Goal: Task Accomplishment & Management: Use online tool/utility

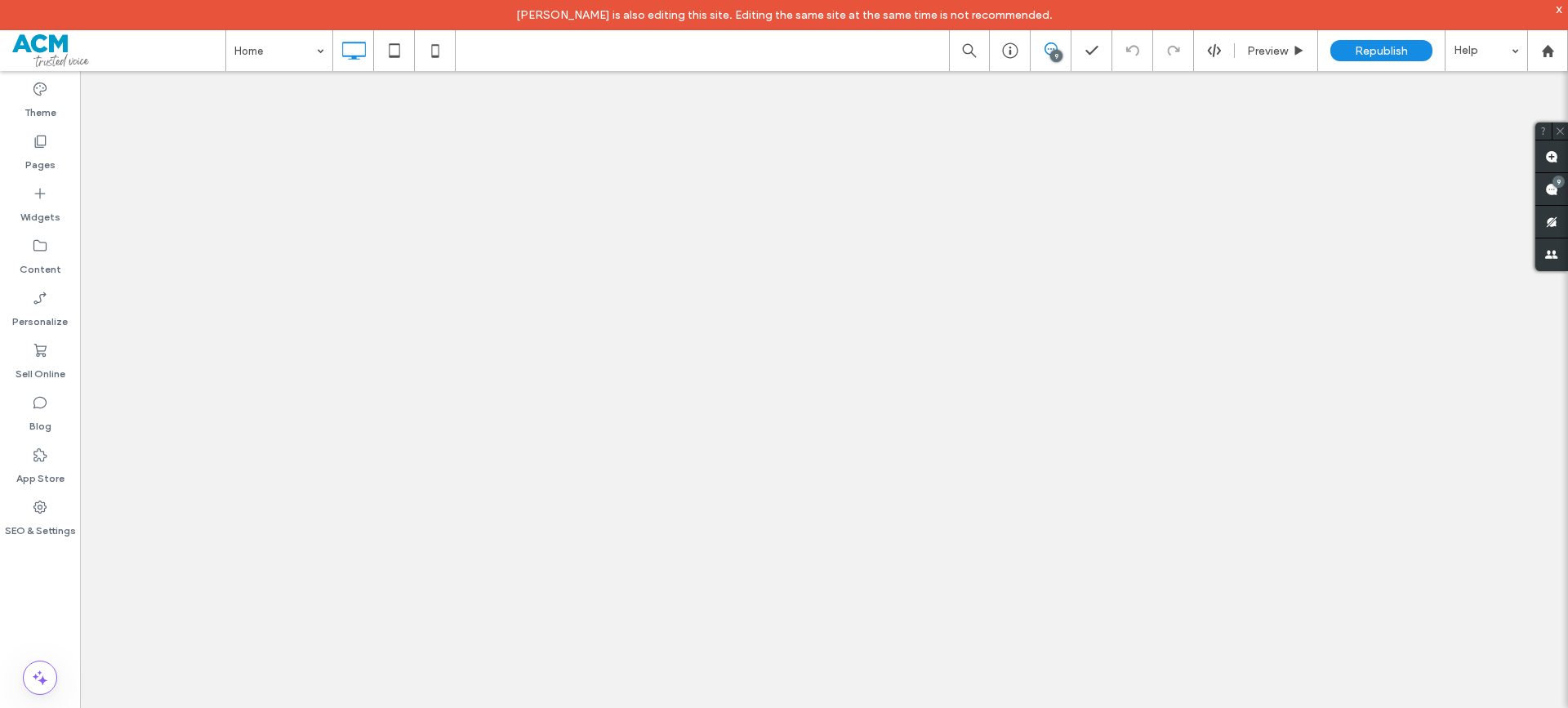
click at [1558, 183] on div "9" at bounding box center [1558, 181] width 12 height 12
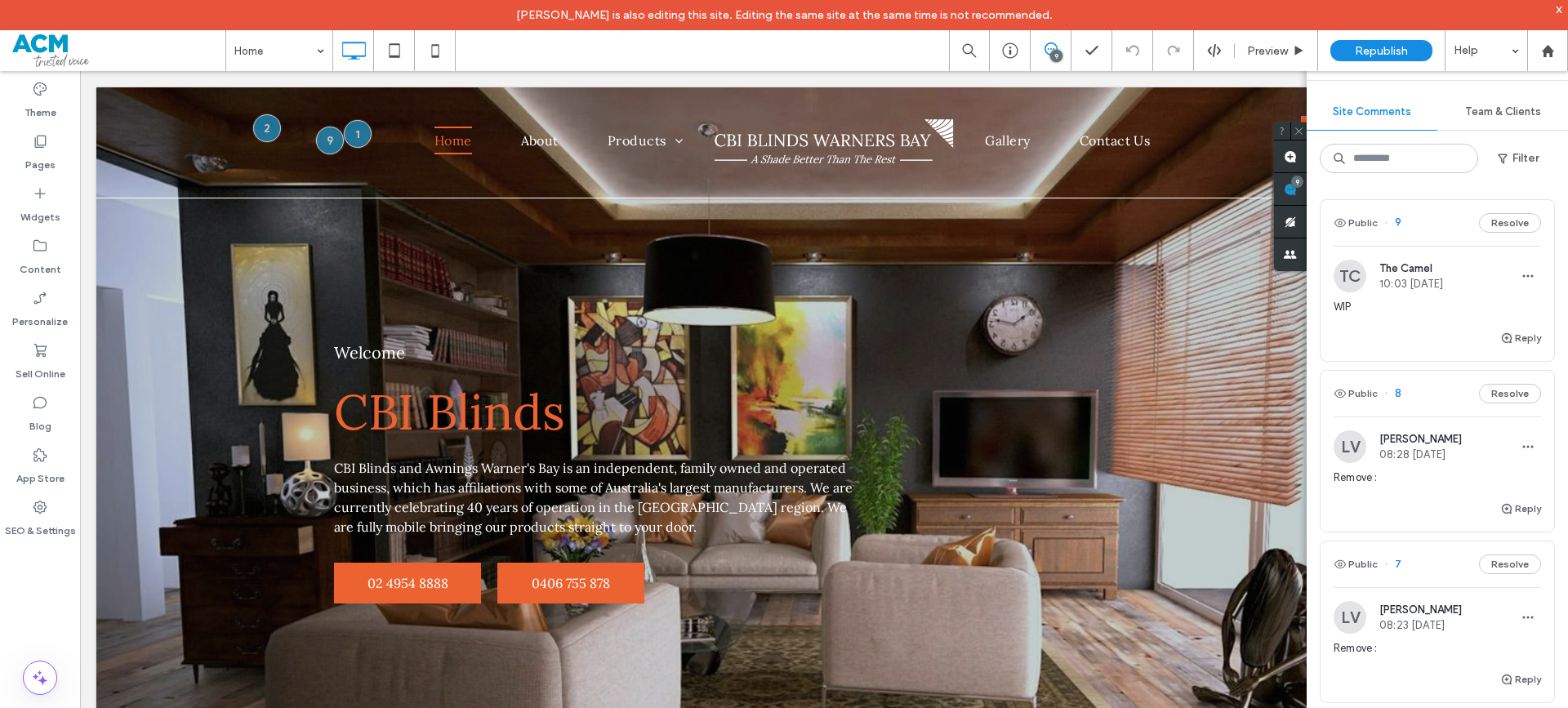
scroll to position [82, 0]
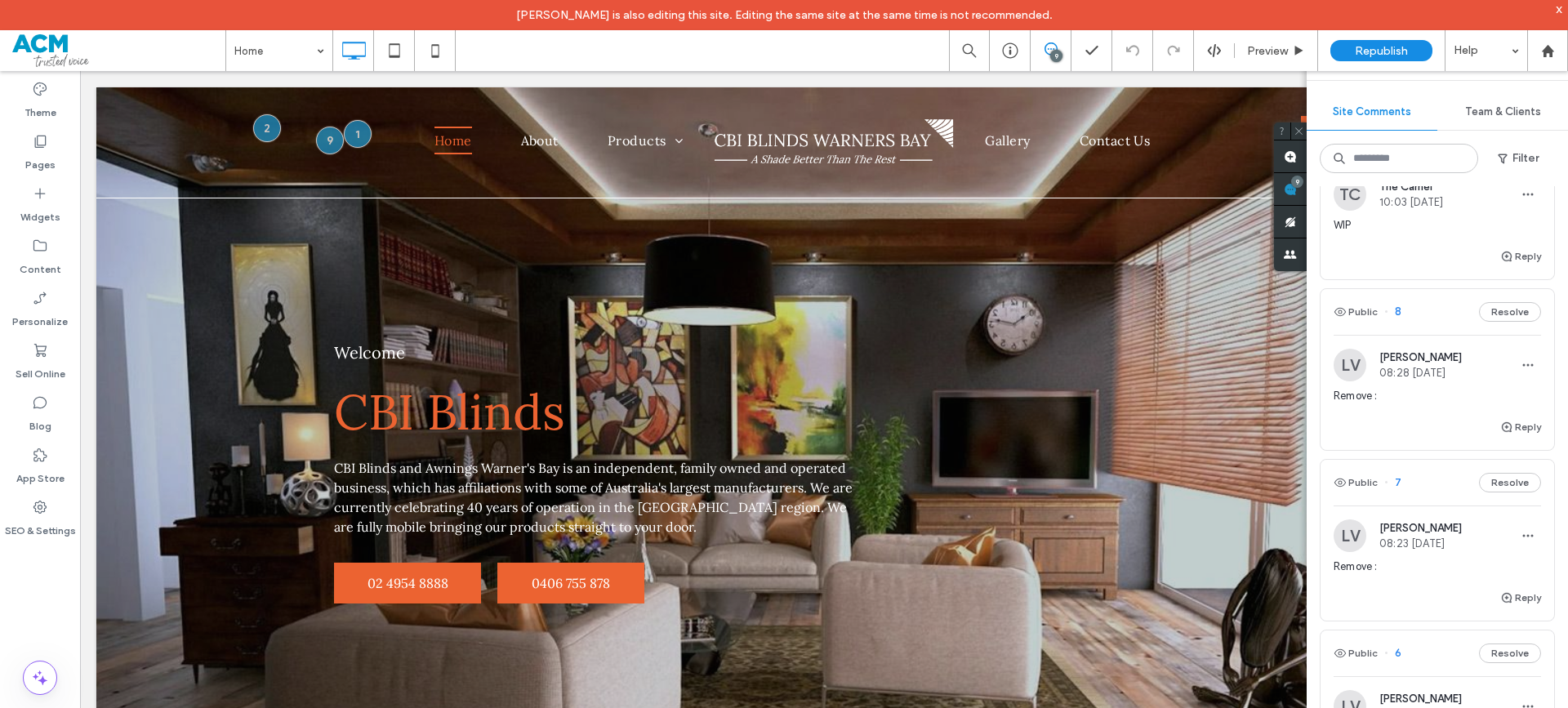
click at [1363, 396] on span "Remove :" at bounding box center [1437, 396] width 208 height 17
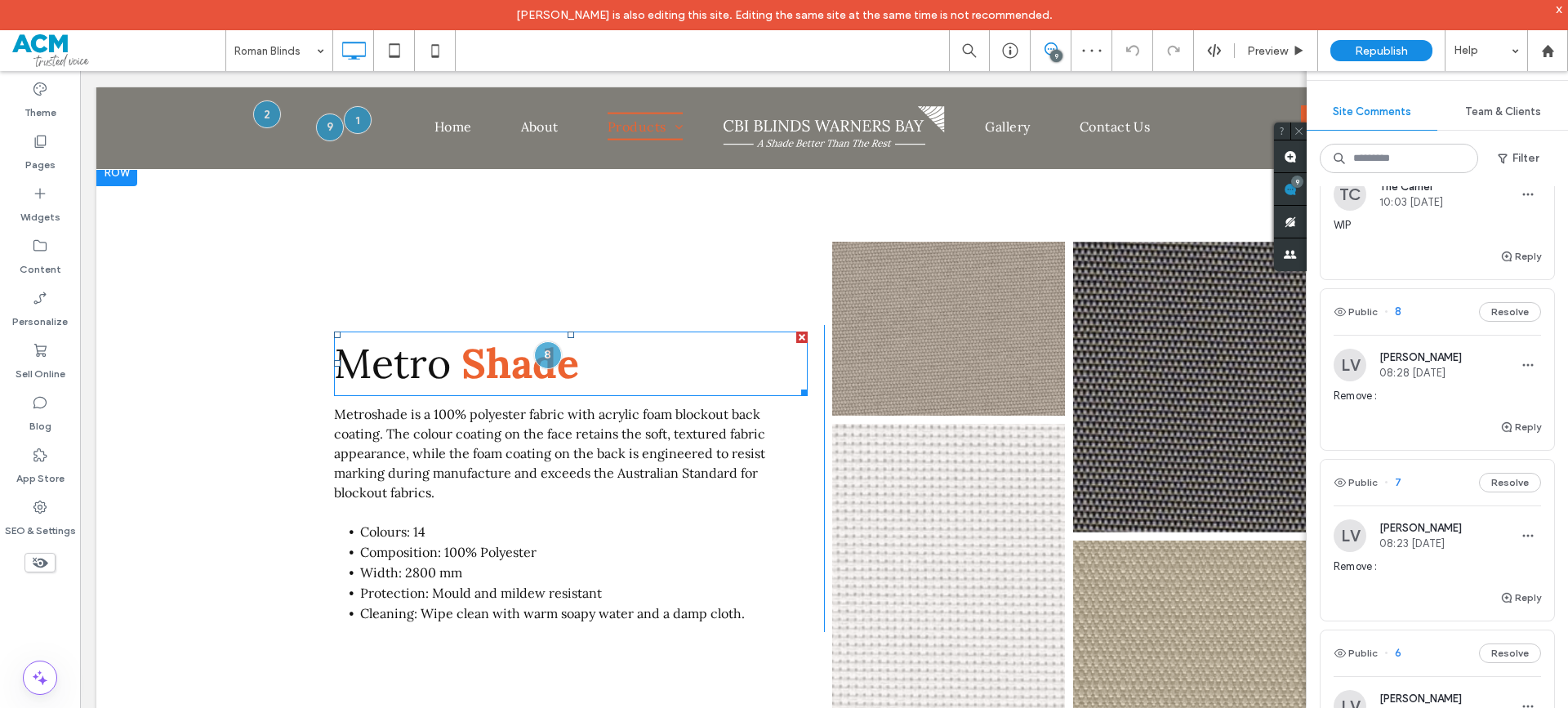
scroll to position [1302, 0]
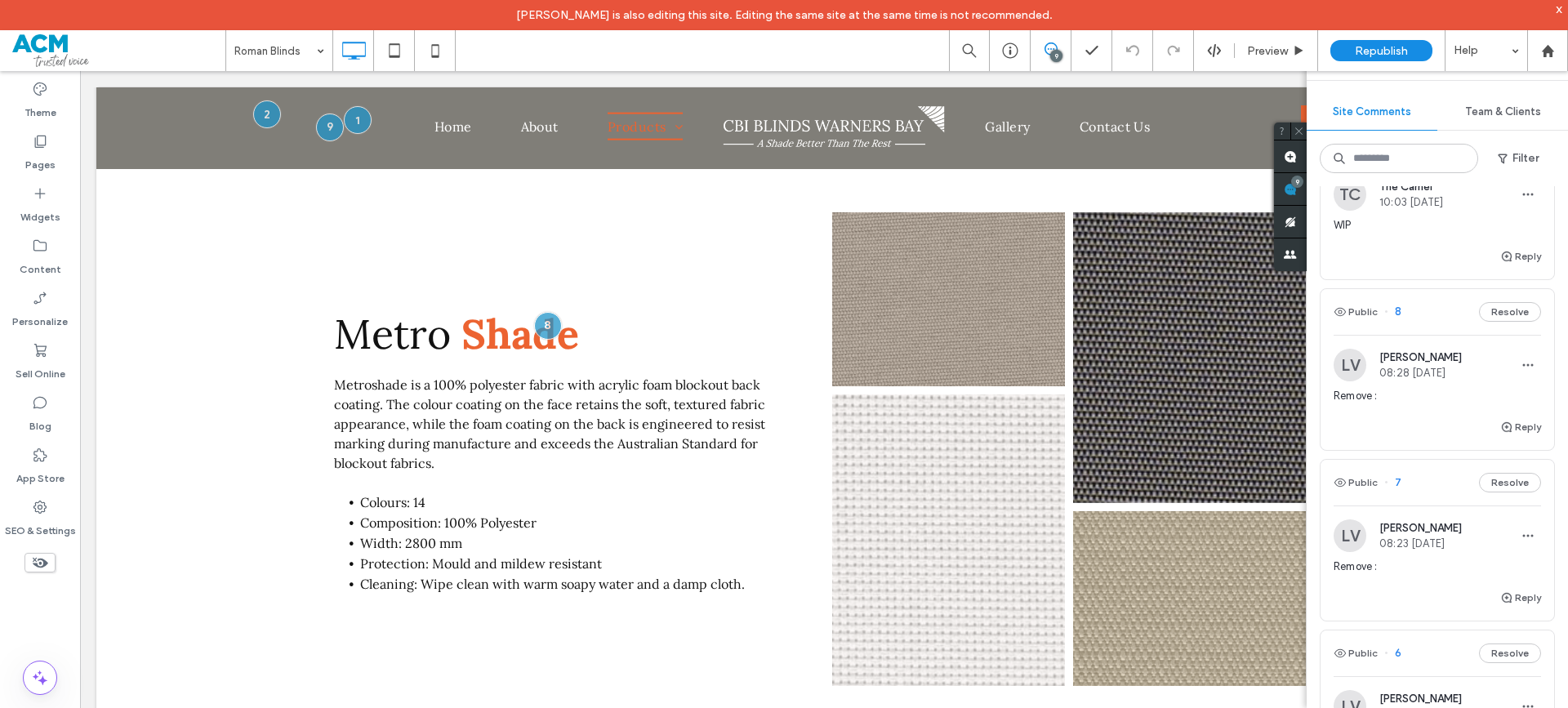
click at [1359, 392] on span "Remove :" at bounding box center [1437, 396] width 208 height 17
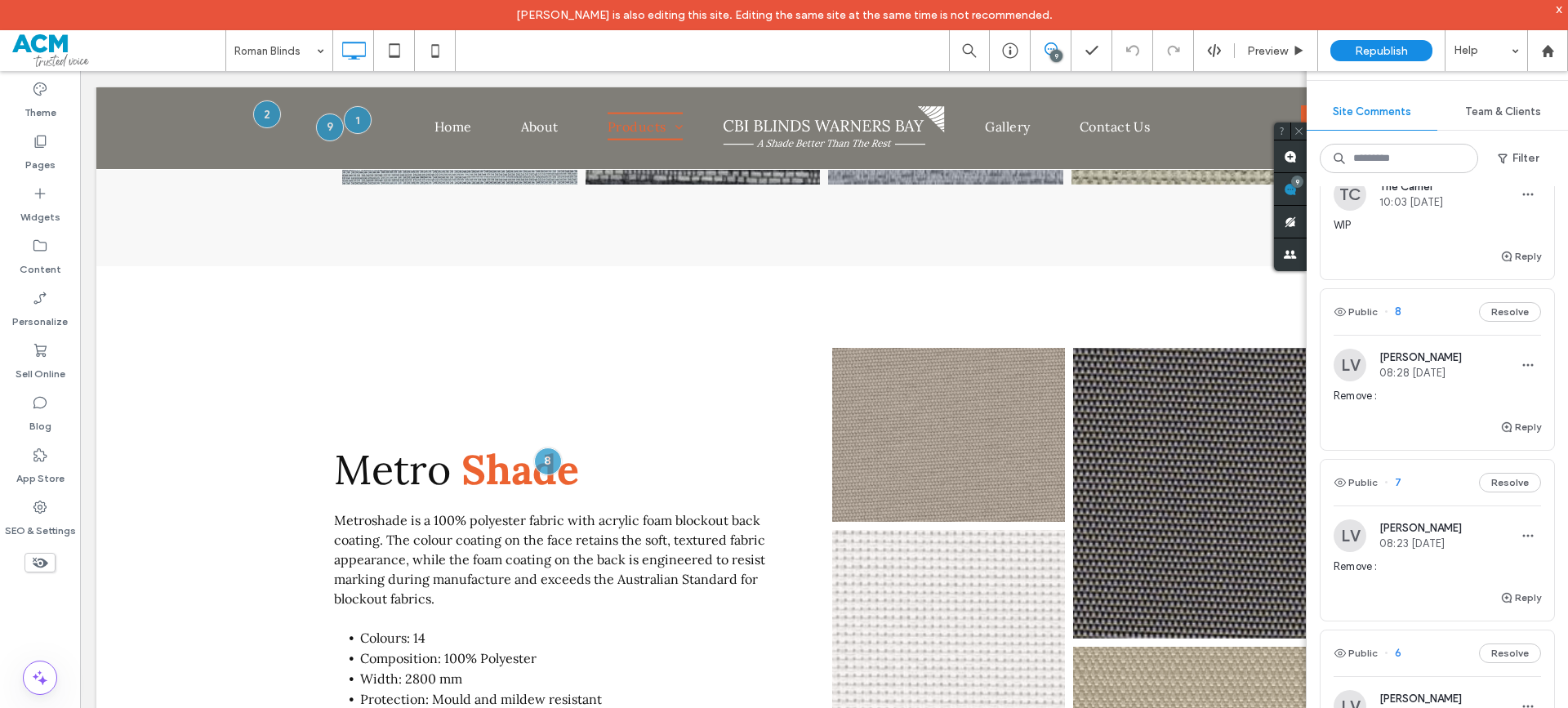
scroll to position [1161, 0]
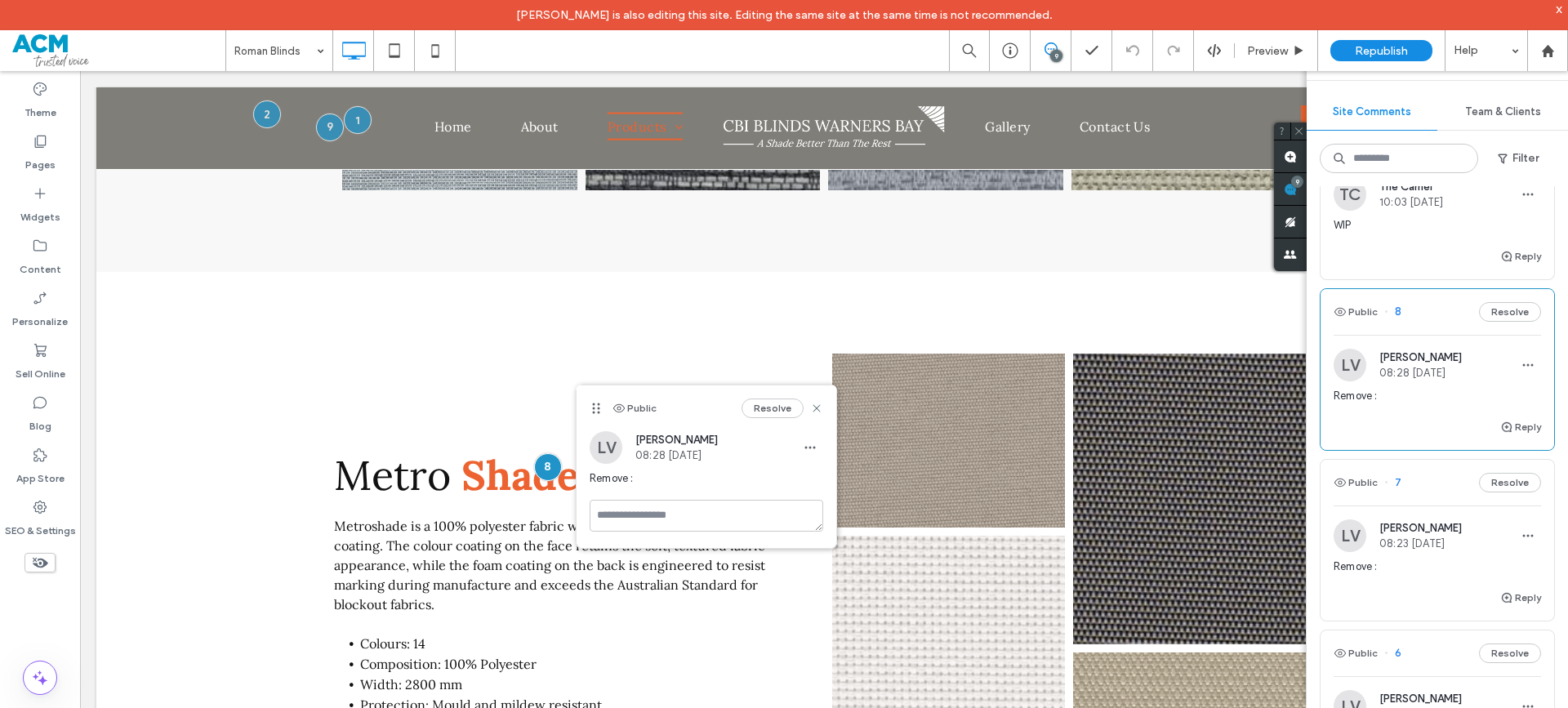
click at [1355, 376] on img at bounding box center [1349, 365] width 33 height 33
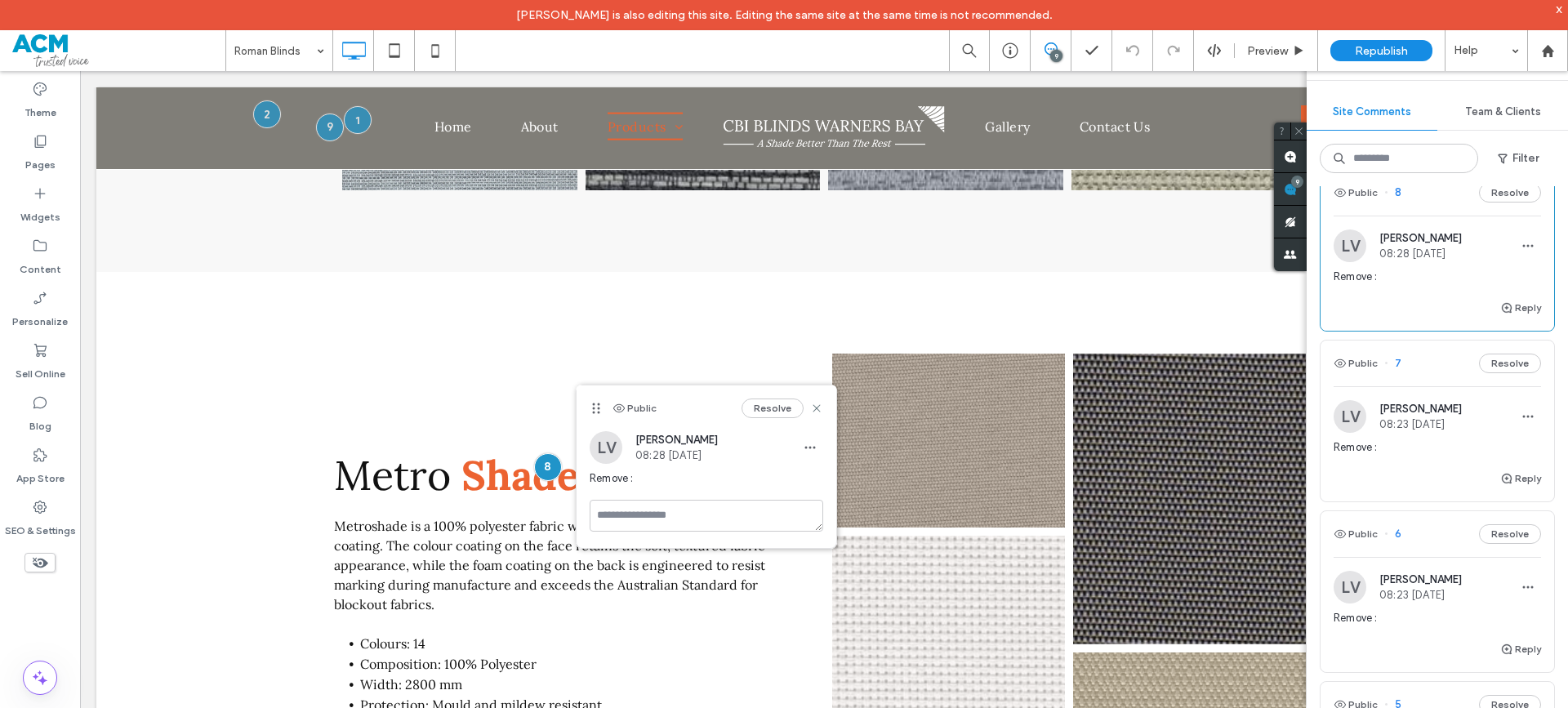
scroll to position [245, 0]
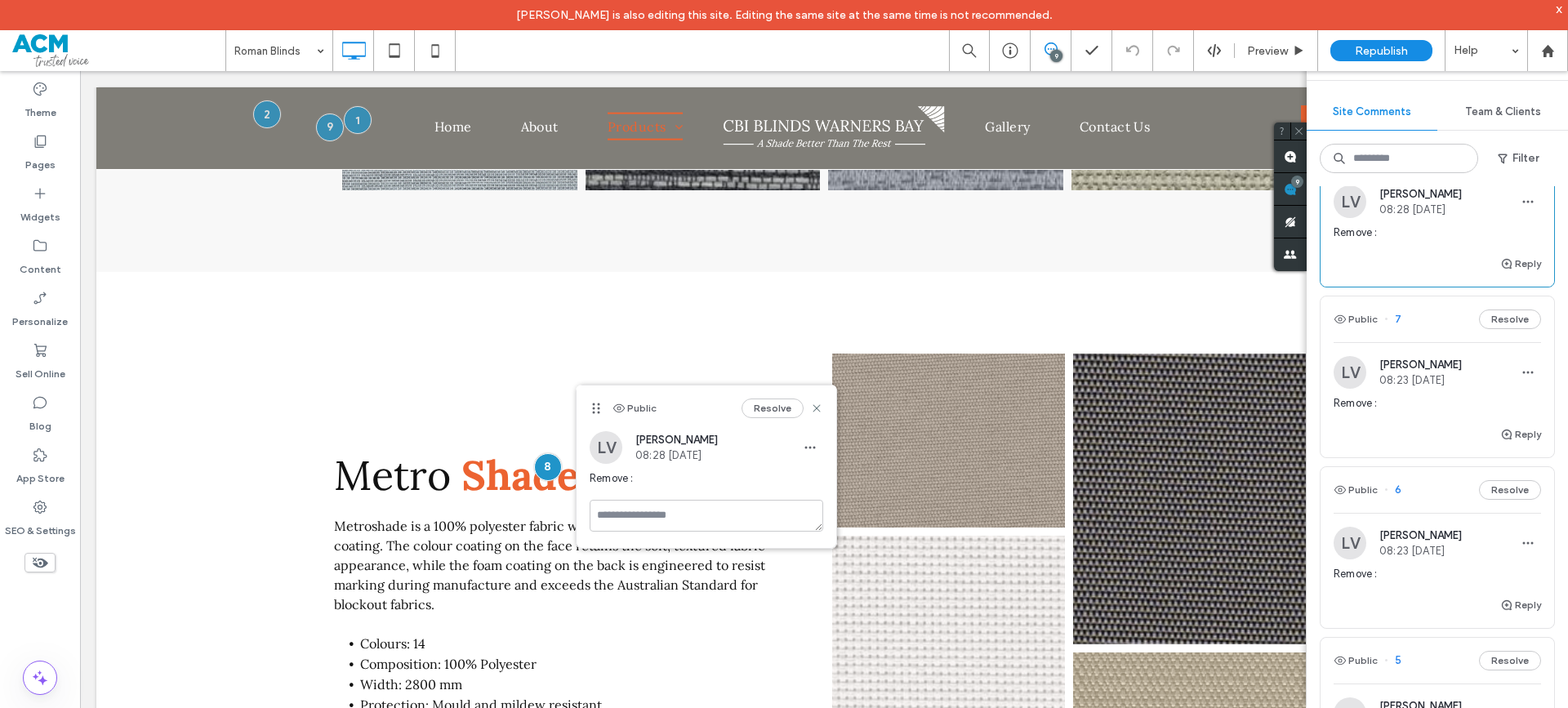
click at [1444, 385] on span "08:23 [DATE]" at bounding box center [1420, 380] width 83 height 12
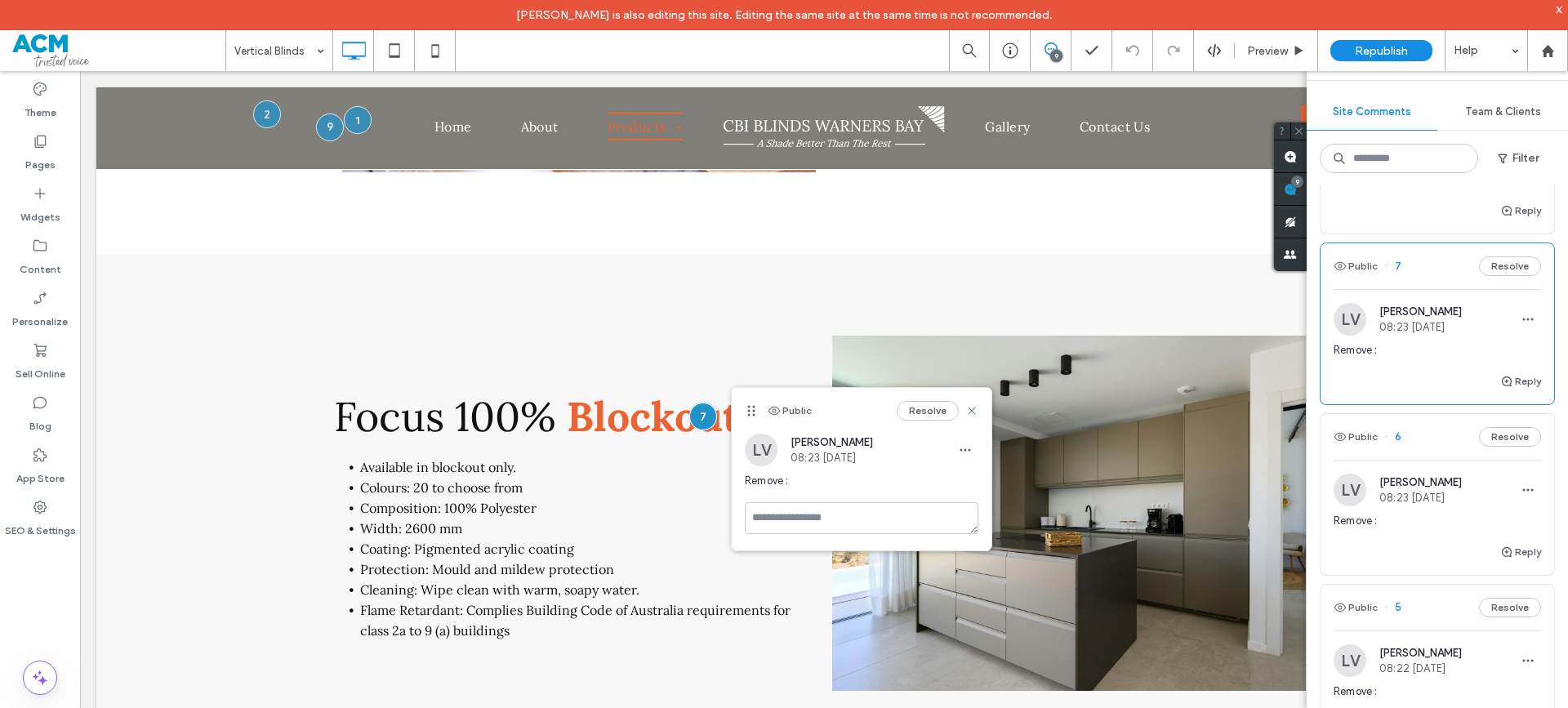
scroll to position [327, 0]
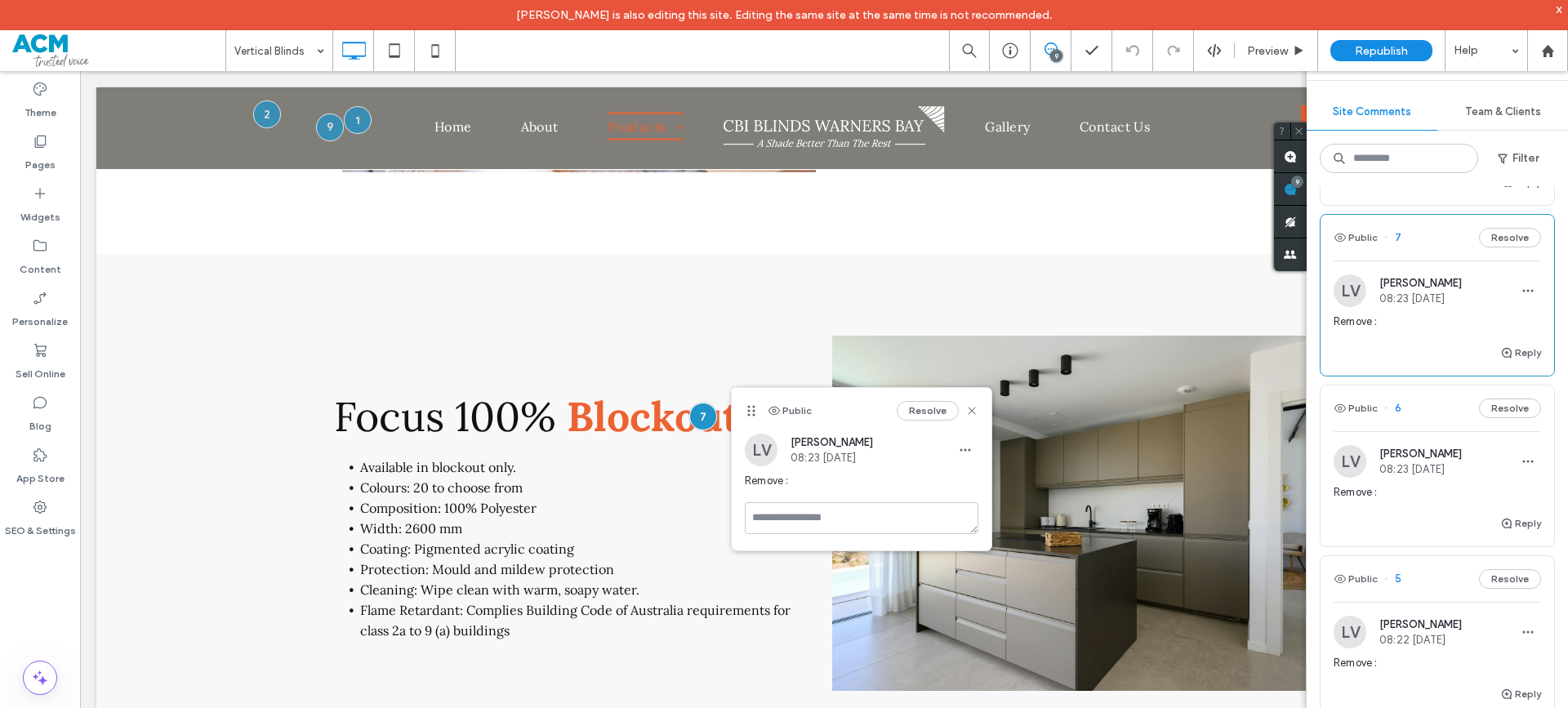
click at [1428, 452] on span "[PERSON_NAME]" at bounding box center [1420, 453] width 83 height 12
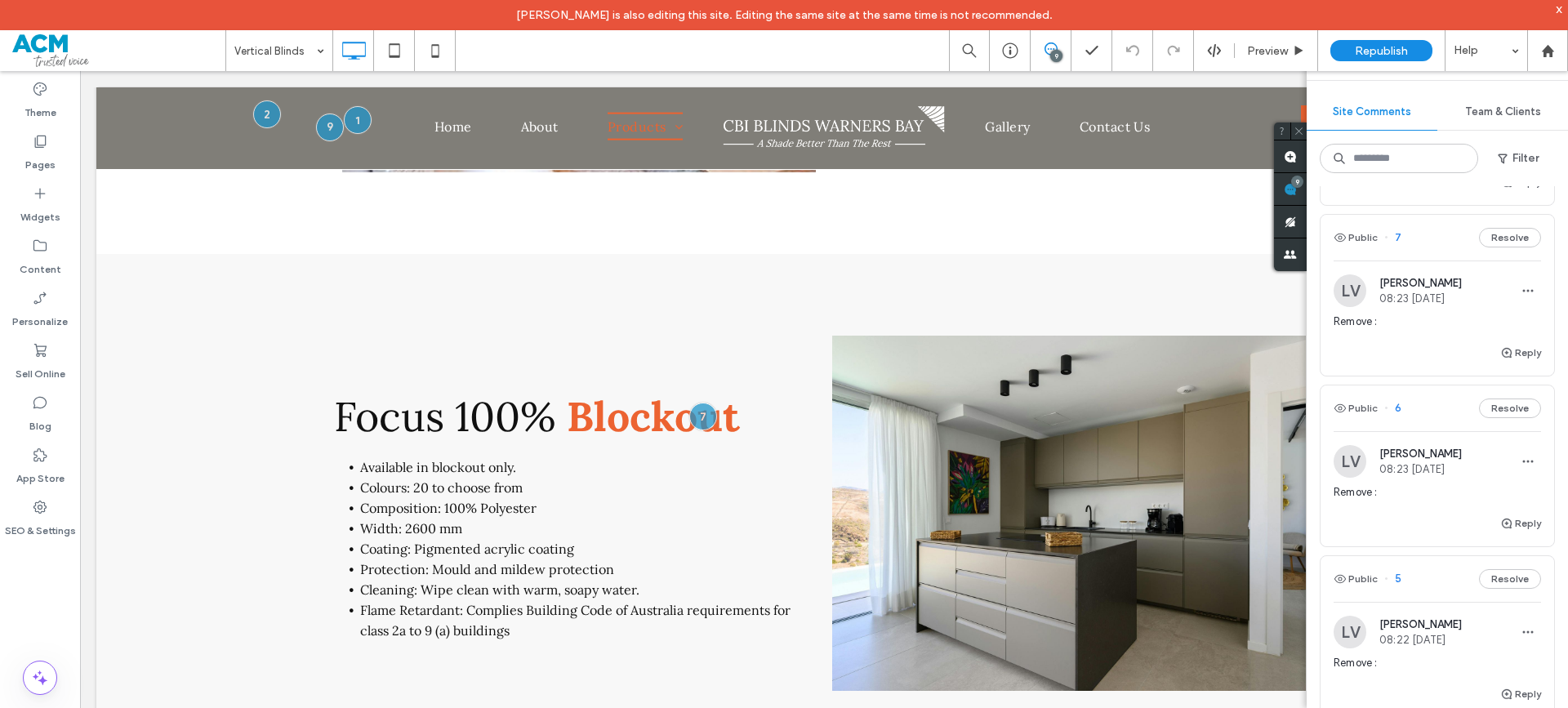
click at [1427, 470] on div at bounding box center [784, 354] width 1568 height 708
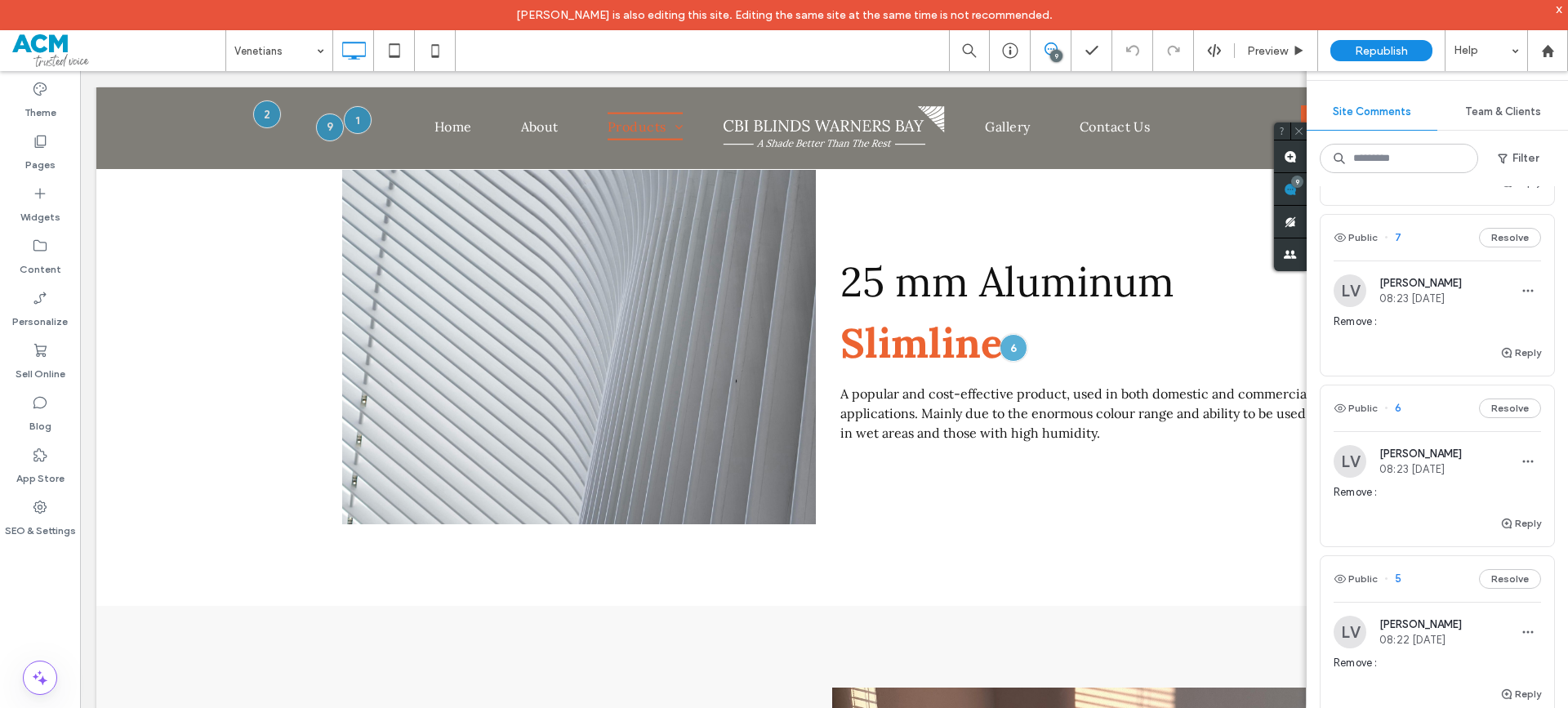
scroll to position [408, 0]
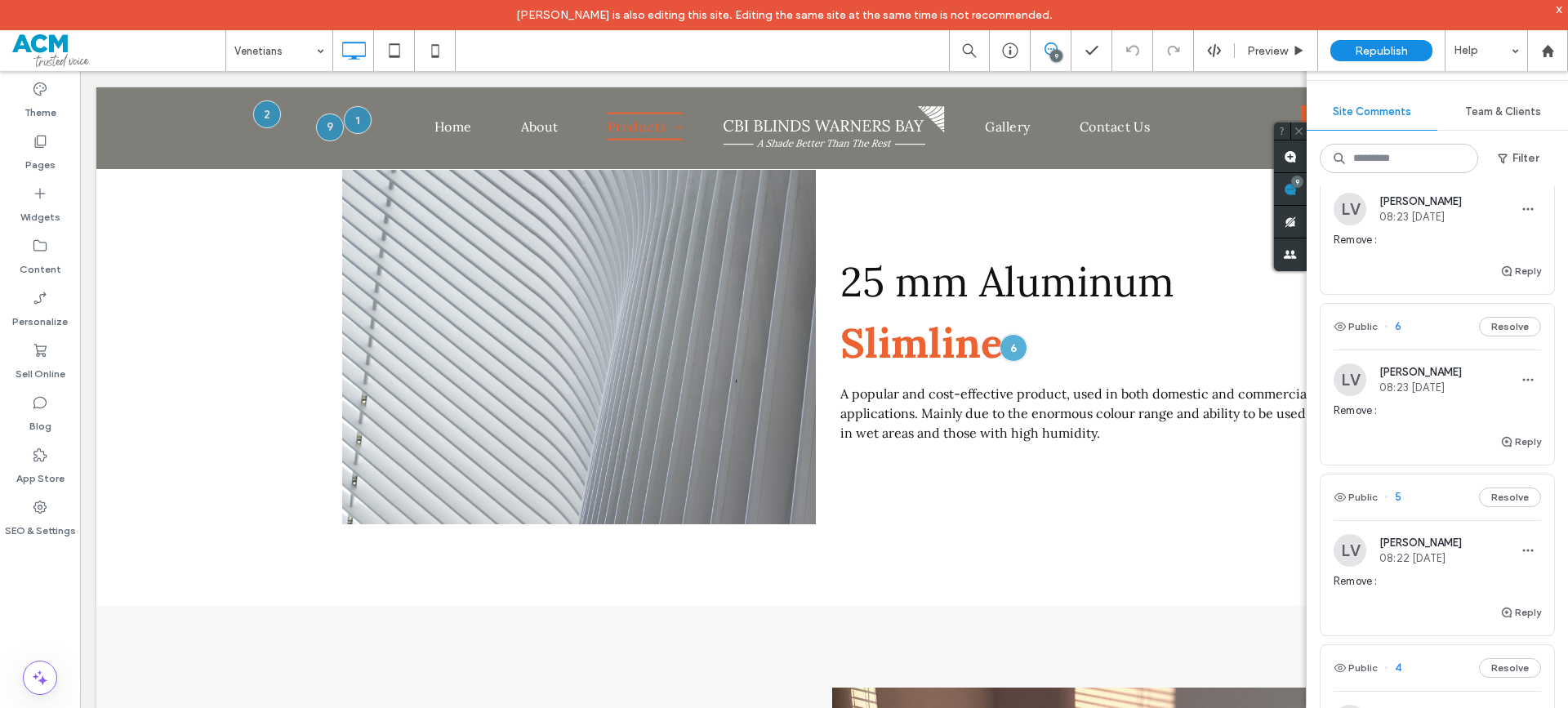
click at [1412, 556] on span "08:22 [DATE]" at bounding box center [1420, 557] width 83 height 12
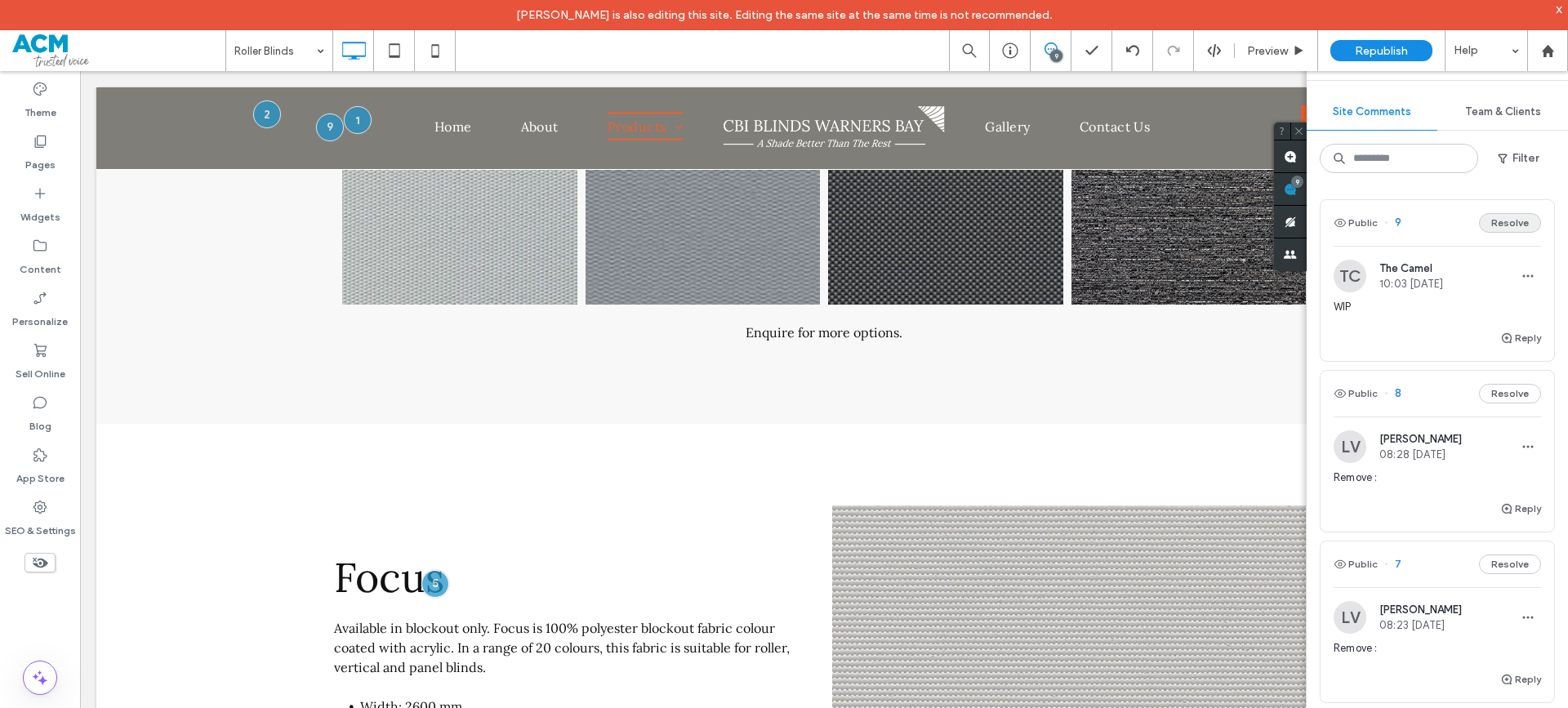
click at [1515, 225] on button "Resolve" at bounding box center [1509, 222] width 62 height 20
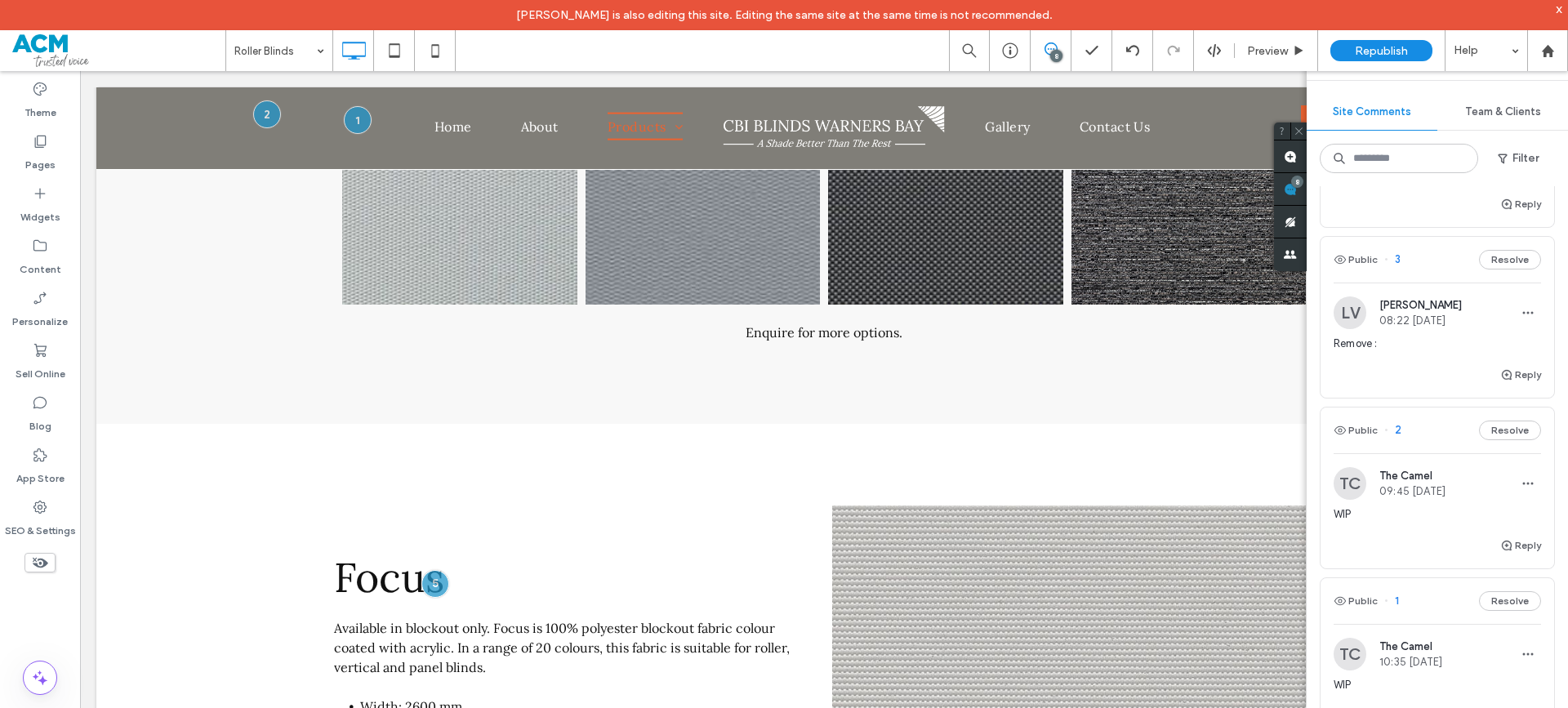
scroll to position [1124, 0]
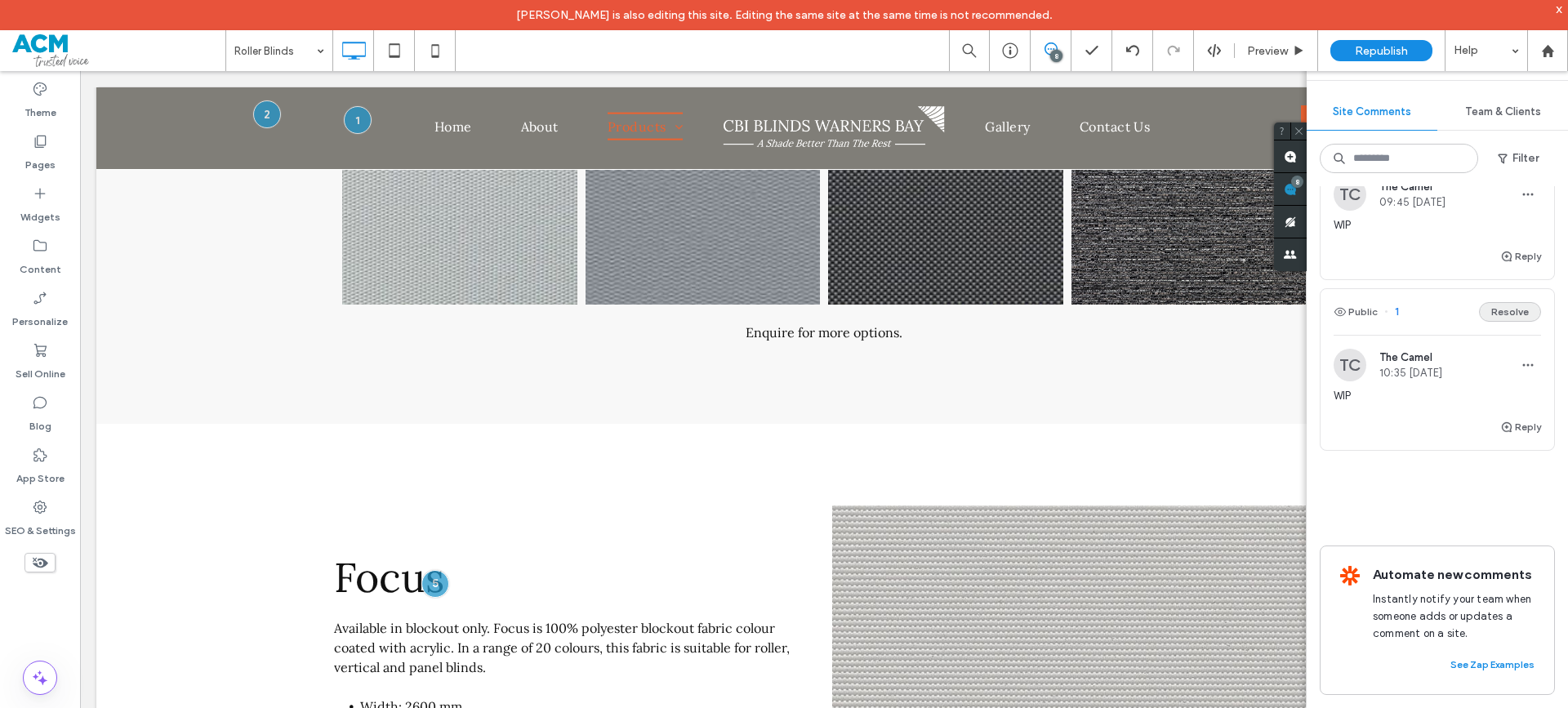
click at [1515, 302] on button "Resolve" at bounding box center [1509, 312] width 62 height 20
click at [1512, 302] on button "Resolve" at bounding box center [1509, 312] width 62 height 20
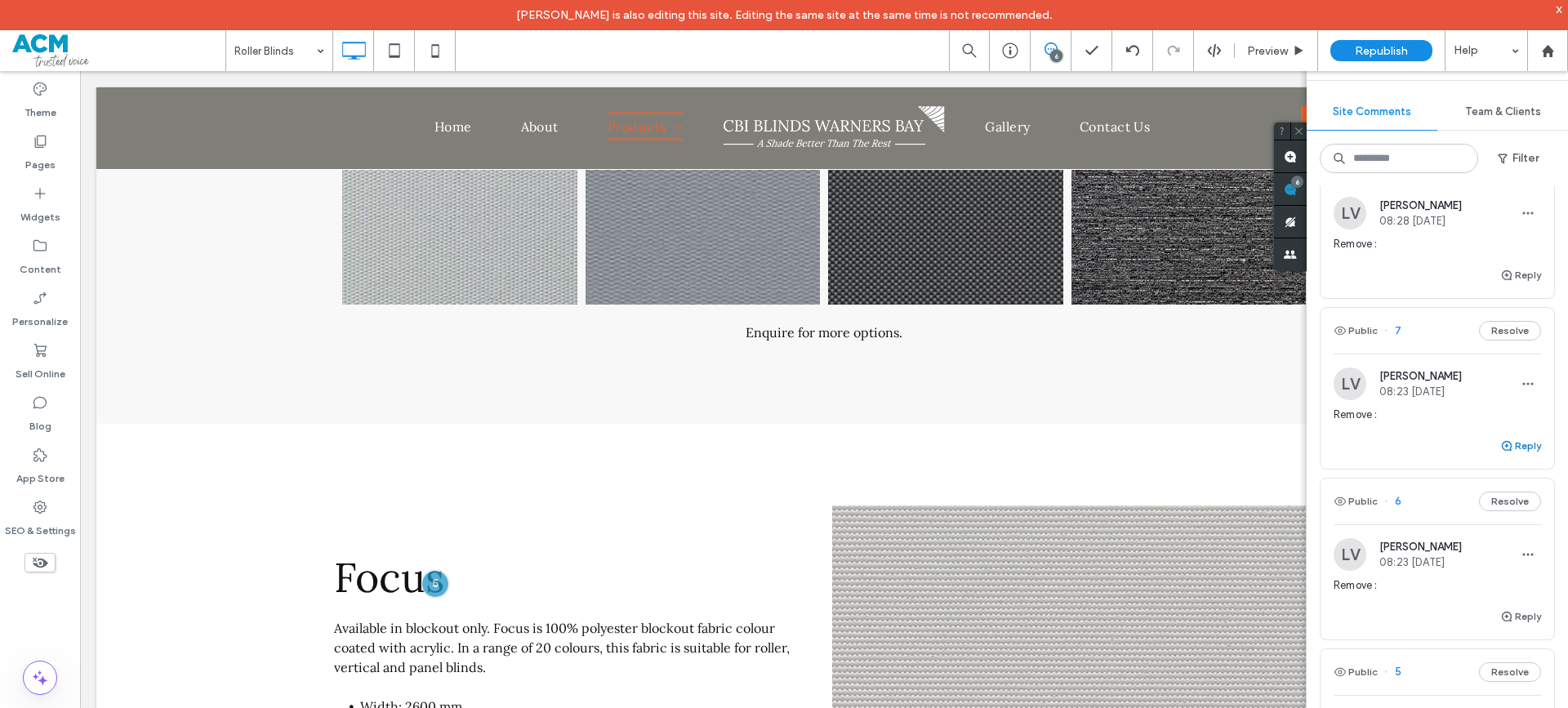
scroll to position [0, 0]
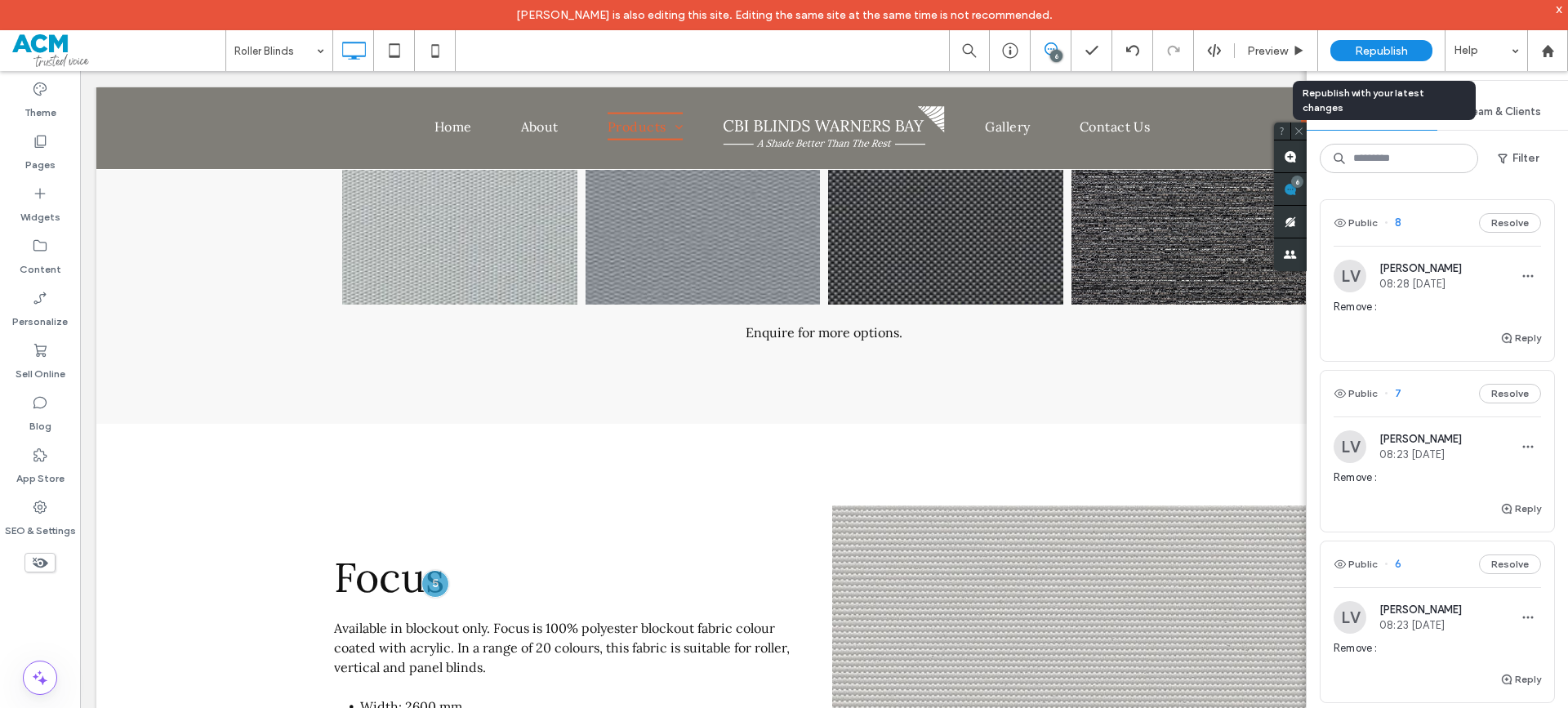
click at [1363, 48] on span "Republish" at bounding box center [1381, 50] width 53 height 14
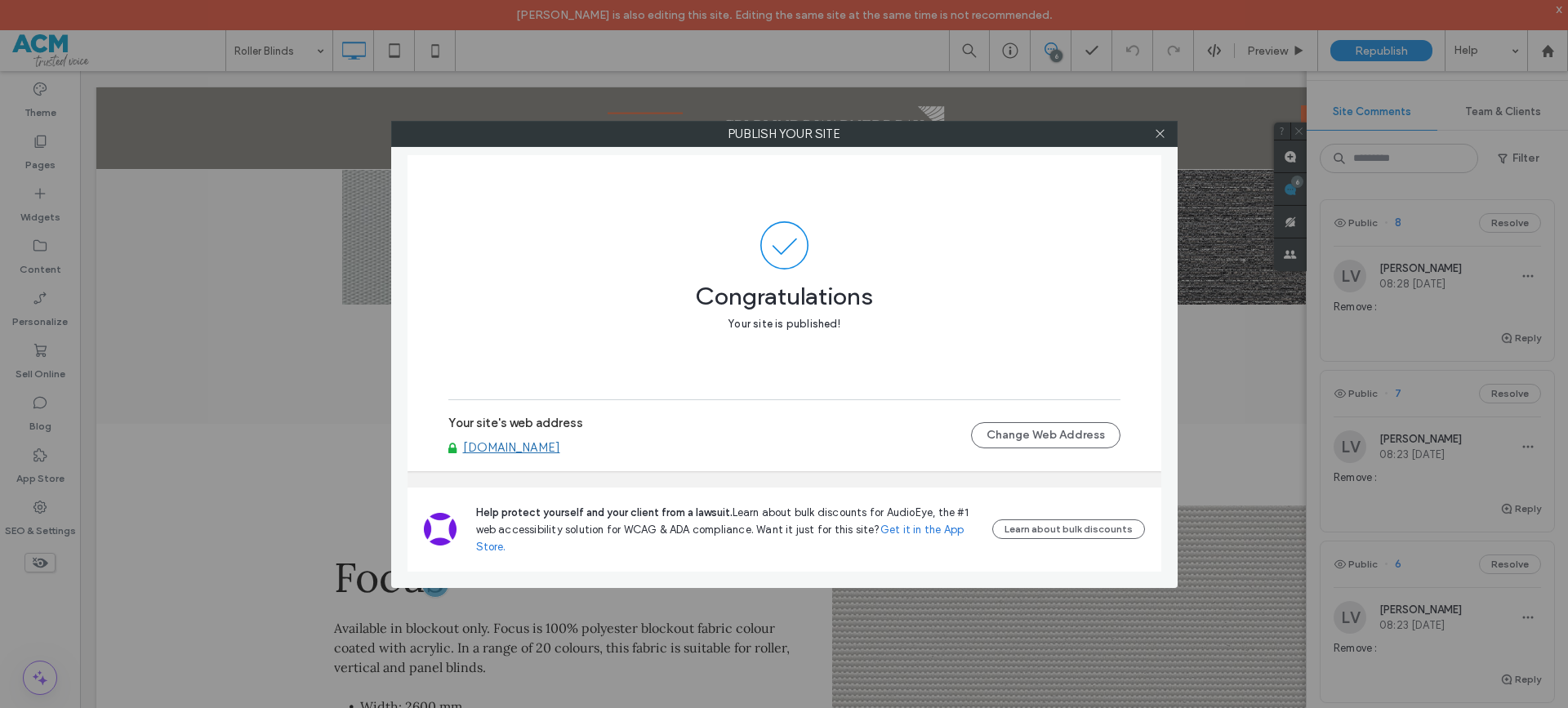
click at [535, 446] on link "[DOMAIN_NAME]" at bounding box center [512, 448] width 97 height 15
